Goal: Task Accomplishment & Management: Manage account settings

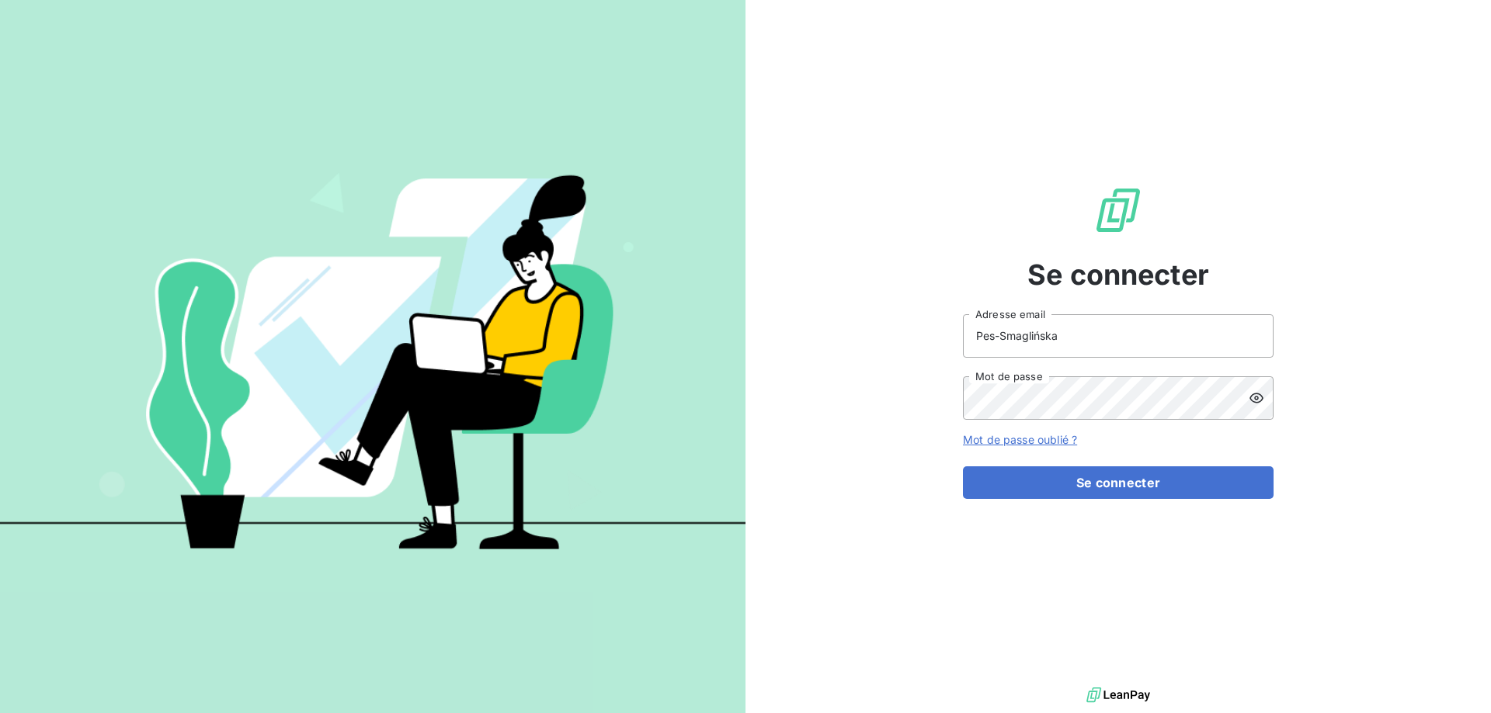
click at [1257, 400] on icon at bounding box center [1256, 398] width 14 height 10
click at [1257, 400] on icon at bounding box center [1256, 398] width 14 height 11
click at [1088, 481] on button "Se connecter" at bounding box center [1118, 483] width 311 height 33
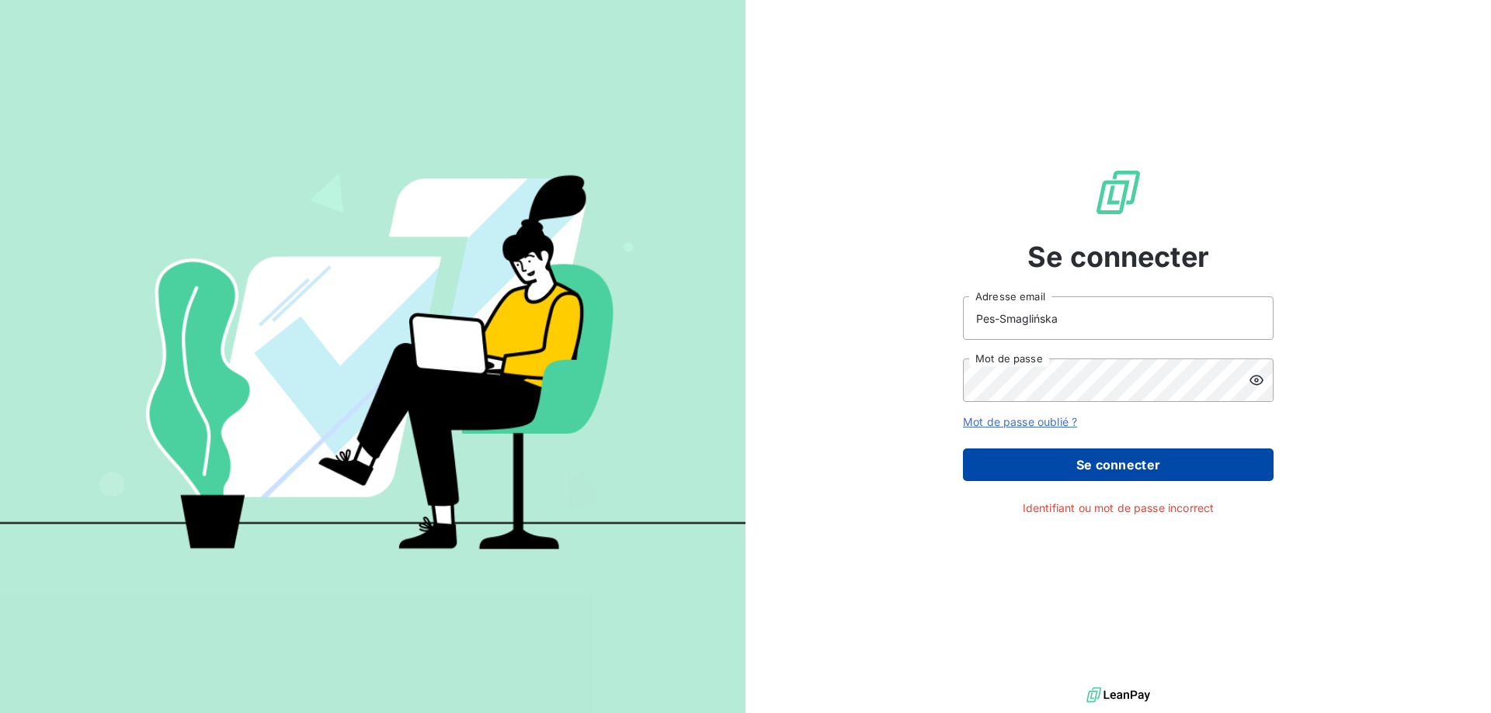
click at [1096, 464] on button "Se connecter" at bounding box center [1118, 465] width 311 height 33
click at [1131, 467] on button "Se connecter" at bounding box center [1118, 465] width 311 height 33
click at [1154, 463] on button "Se connecter" at bounding box center [1118, 465] width 311 height 33
click at [1120, 477] on button "Se connecter" at bounding box center [1118, 465] width 311 height 33
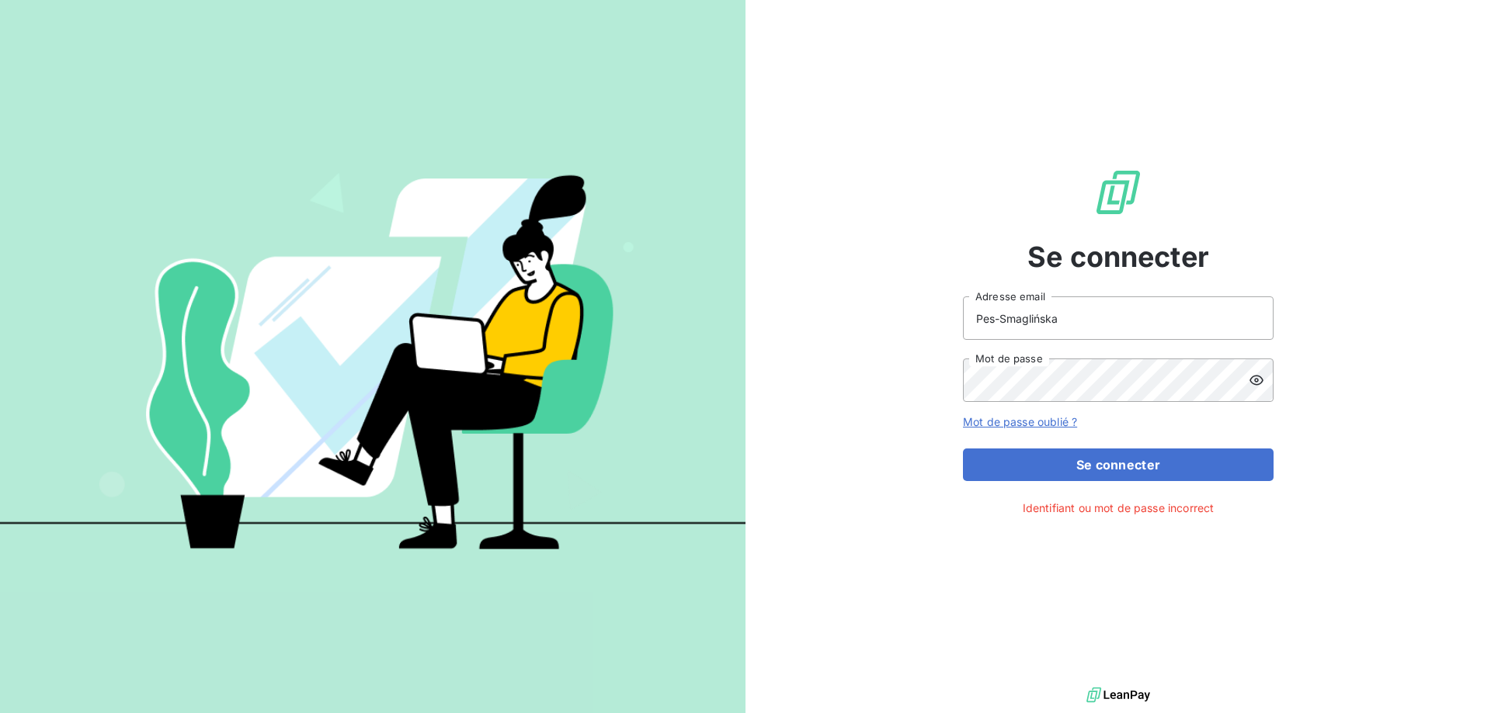
click at [1259, 384] on icon at bounding box center [1256, 381] width 16 height 16
click at [1255, 373] on icon at bounding box center [1256, 381] width 16 height 16
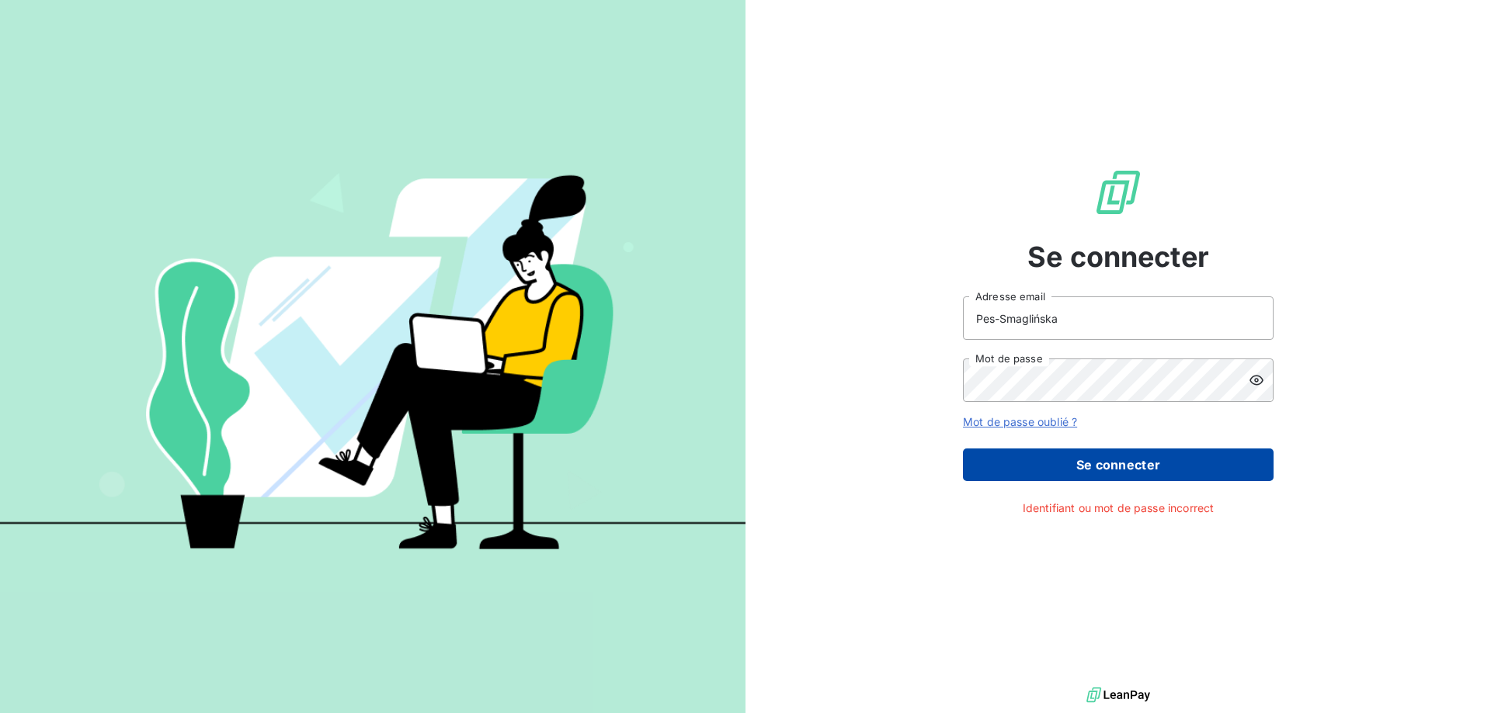
click at [1137, 470] on button "Se connecter" at bounding box center [1118, 465] width 311 height 33
click at [1119, 459] on button "Se connecter" at bounding box center [1118, 465] width 311 height 33
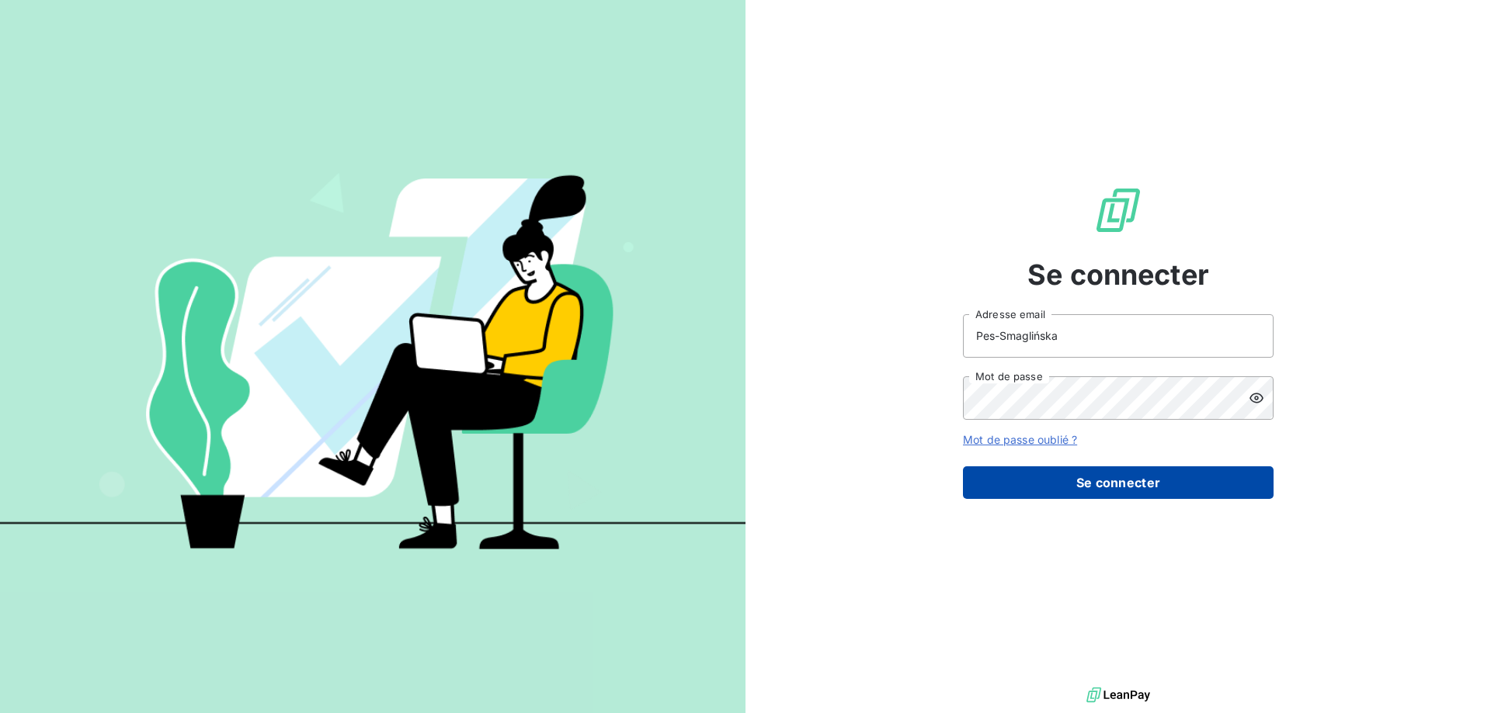
click at [1115, 477] on button "Se connecter" at bounding box center [1118, 483] width 311 height 33
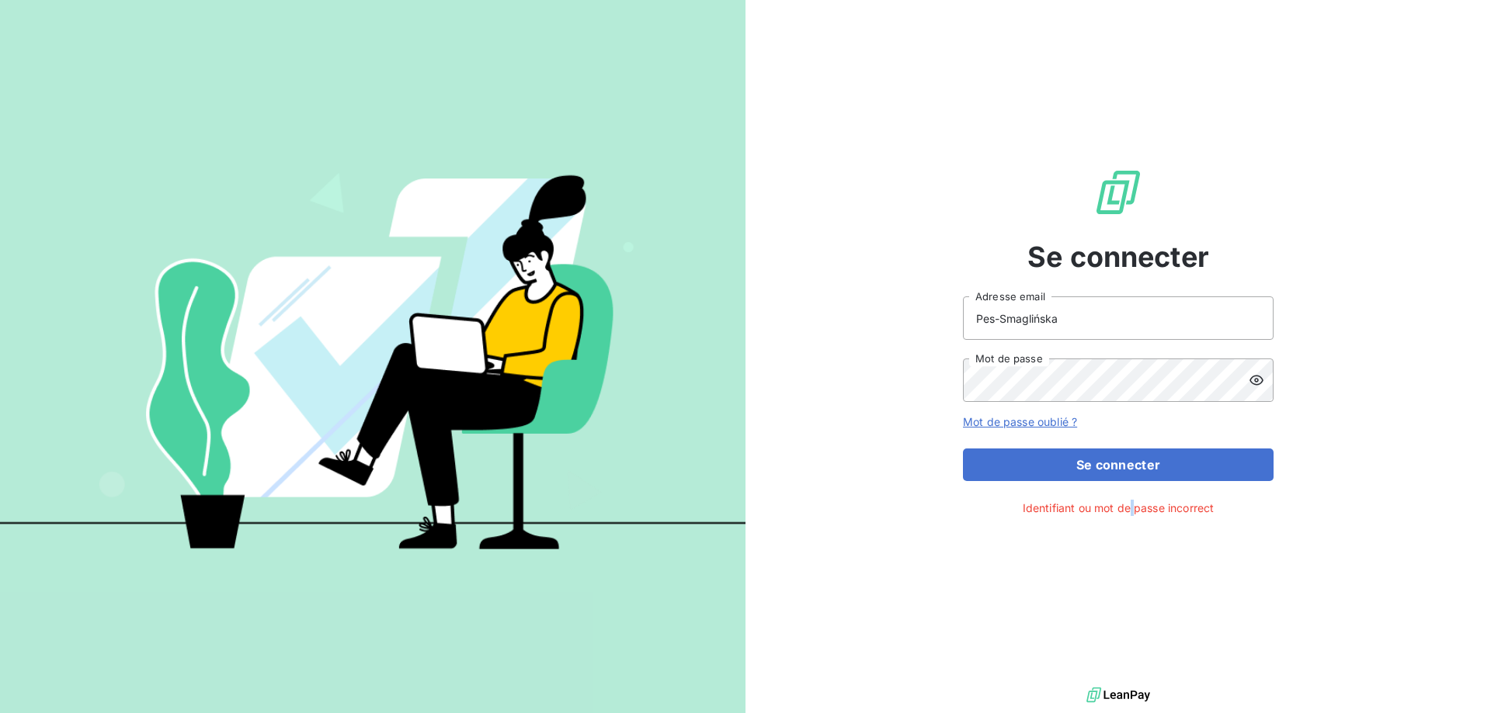
click at [1131, 510] on span "Identifiant ou mot de passe incorrect" at bounding box center [1118, 508] width 192 height 16
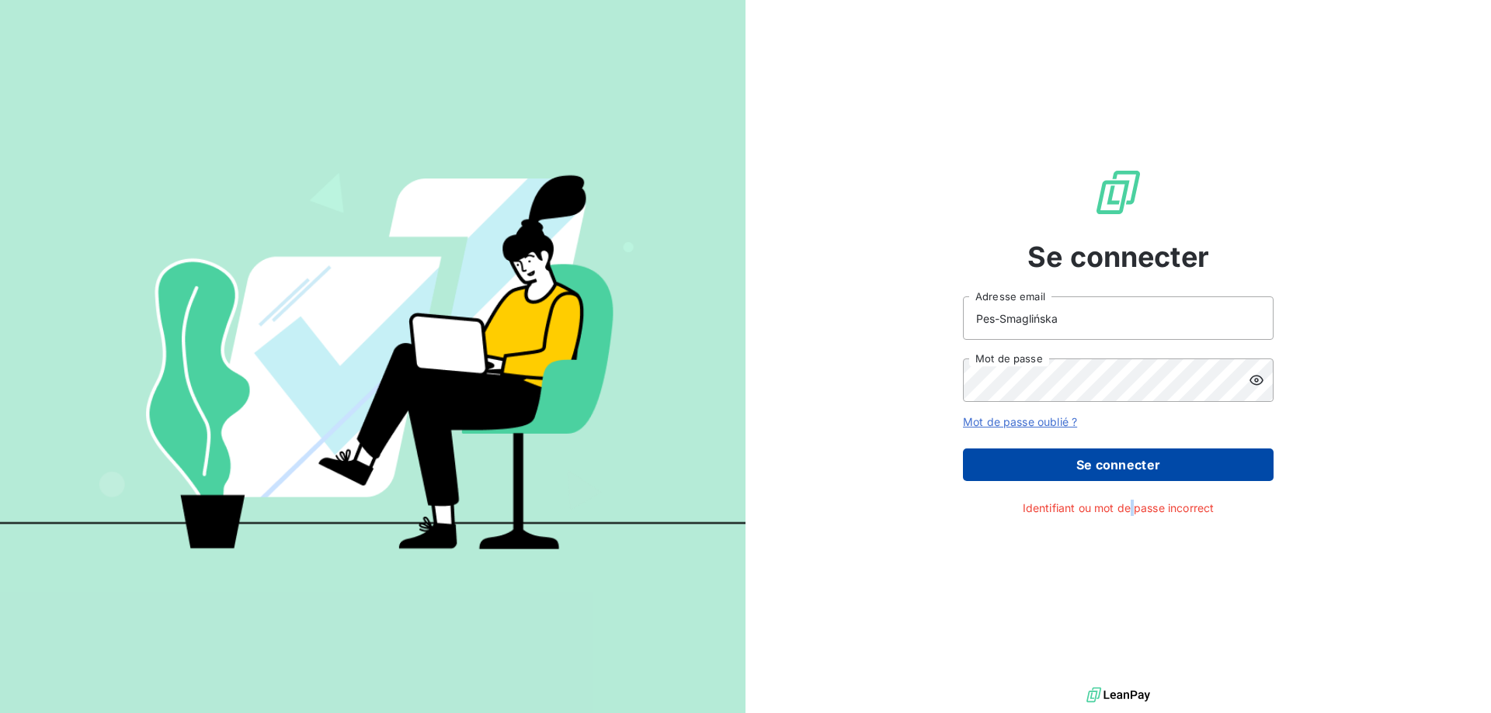
click at [1078, 472] on button "Se connecter" at bounding box center [1118, 465] width 311 height 33
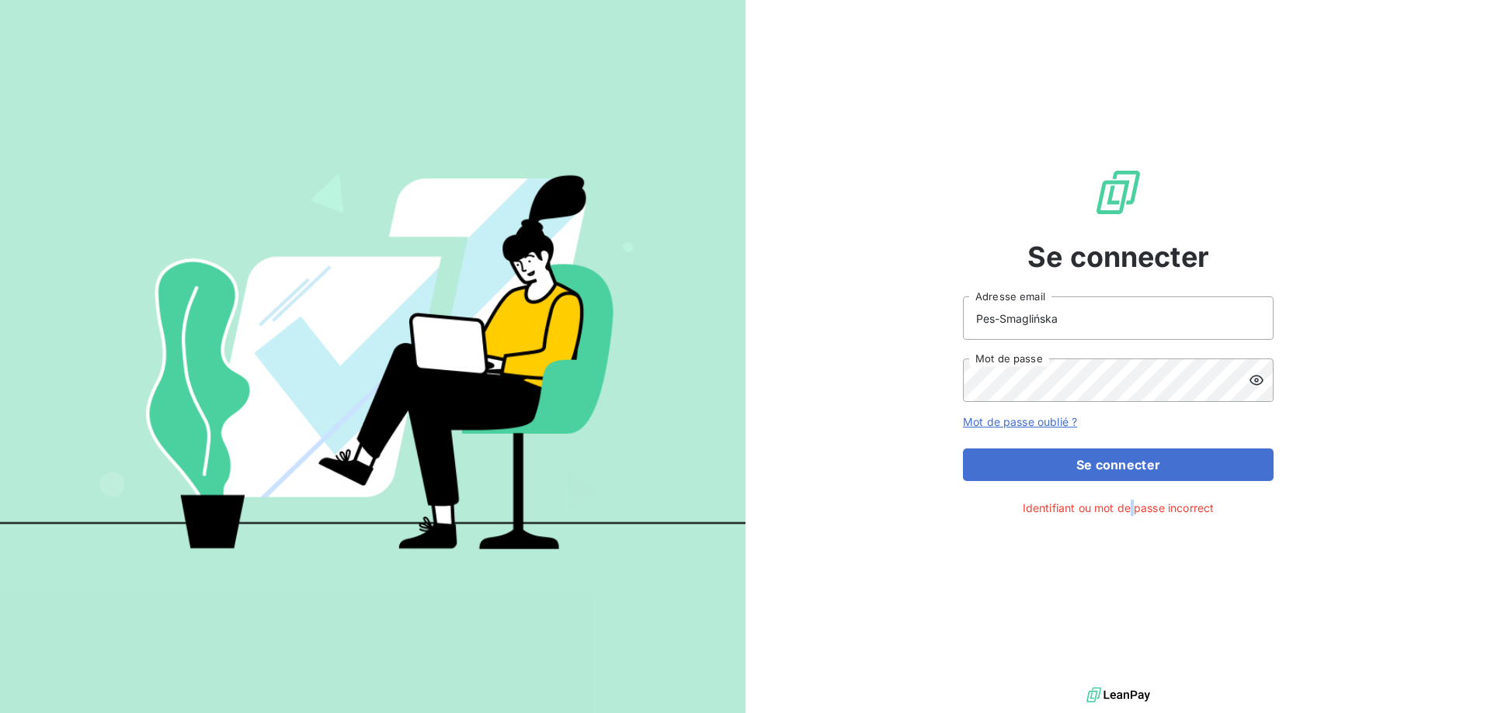
drag, startPoint x: 282, startPoint y: 557, endPoint x: 273, endPoint y: 556, distance: 8.6
click at [281, 557] on img at bounding box center [372, 356] width 745 height 467
